Goal: Information Seeking & Learning: Learn about a topic

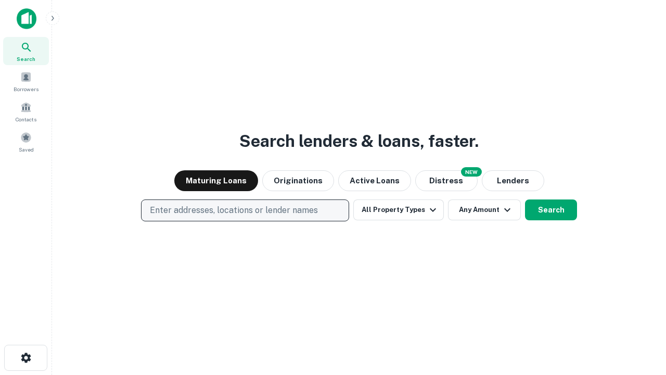
click at [245, 210] on p "Enter addresses, locations or lender names" at bounding box center [234, 210] width 168 height 12
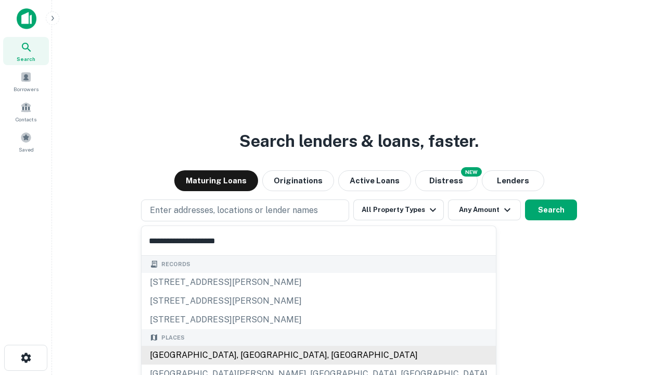
click at [249, 355] on div "[GEOGRAPHIC_DATA], [GEOGRAPHIC_DATA], [GEOGRAPHIC_DATA]" at bounding box center [319, 355] width 354 height 19
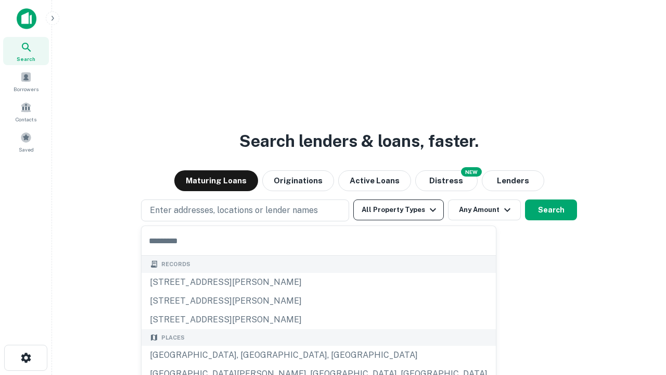
click at [399, 210] on button "All Property Types" at bounding box center [398, 209] width 91 height 21
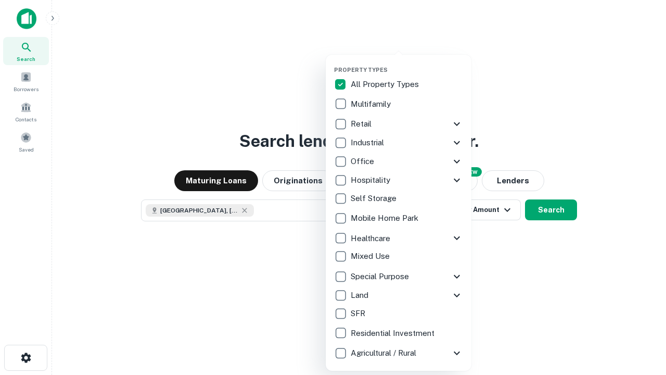
click at [407, 63] on button "button" at bounding box center [407, 63] width 146 height 1
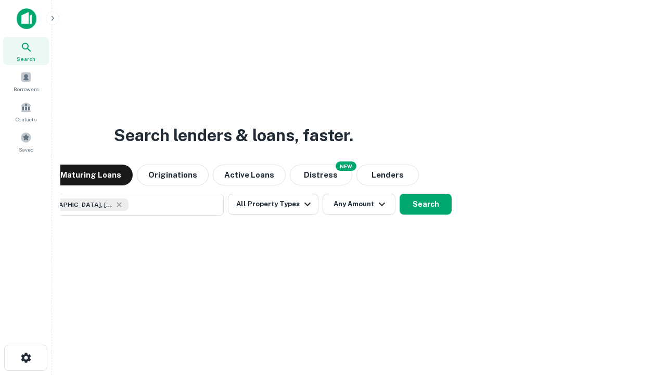
scroll to position [17, 0]
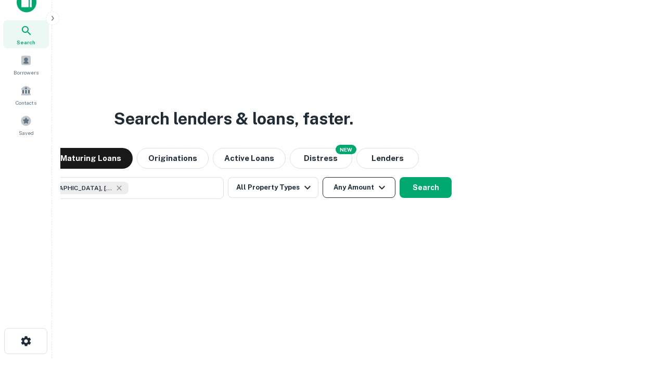
click at [323, 177] on button "Any Amount" at bounding box center [359, 187] width 73 height 21
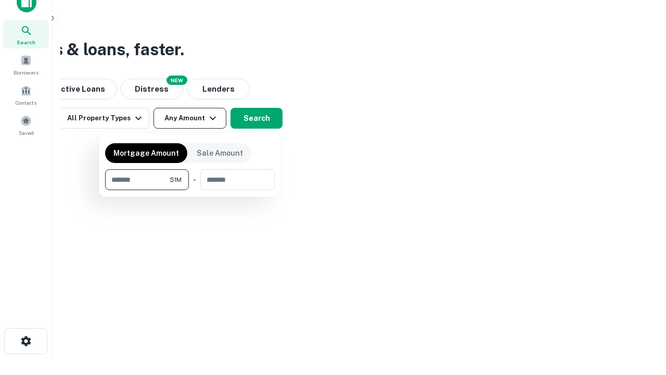
type input "*******"
click at [190, 190] on button "button" at bounding box center [190, 190] width 170 height 1
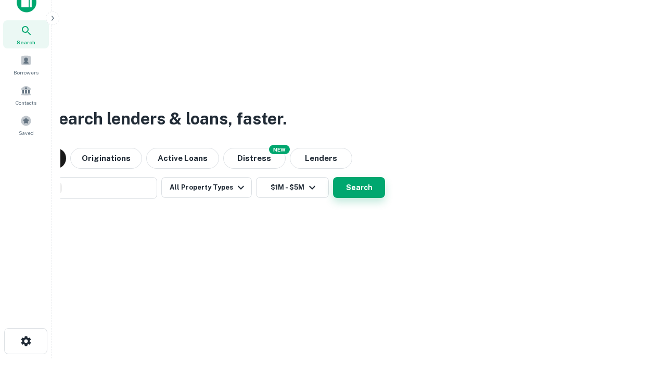
click at [333, 177] on button "Search" at bounding box center [359, 187] width 52 height 21
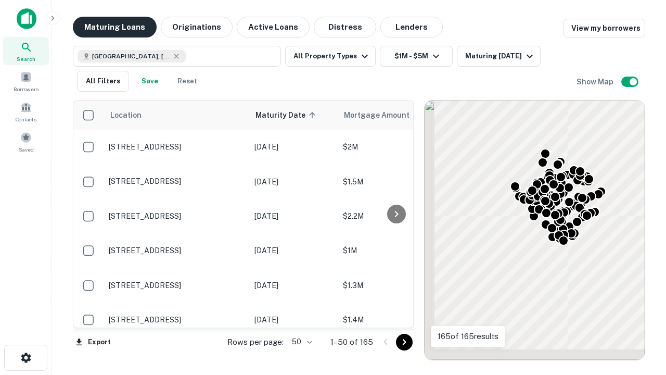
click at [115, 27] on button "Maturing Loans" at bounding box center [115, 27] width 84 height 21
